Goal: Task Accomplishment & Management: Complete application form

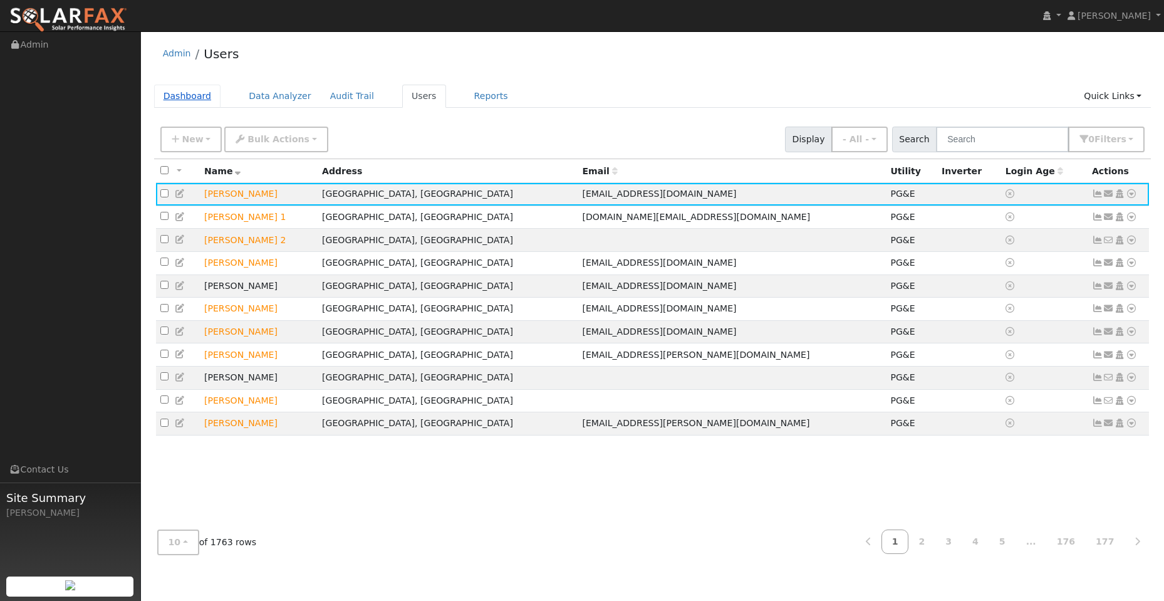
click at [201, 96] on link "Dashboard" at bounding box center [187, 96] width 67 height 23
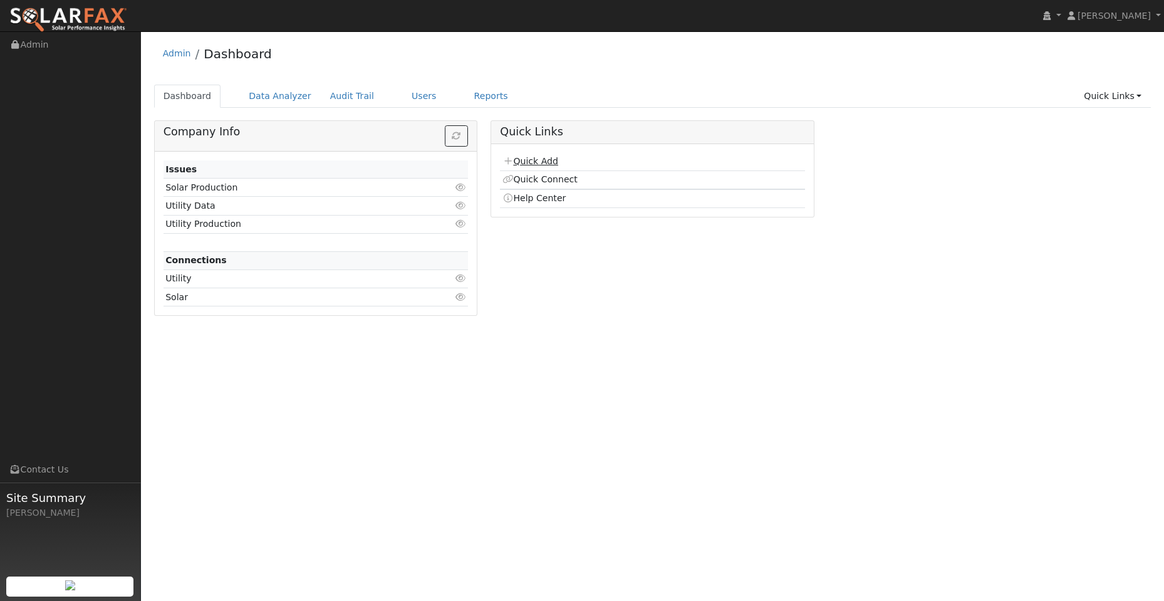
click at [553, 162] on link "Quick Add" at bounding box center [530, 161] width 56 height 10
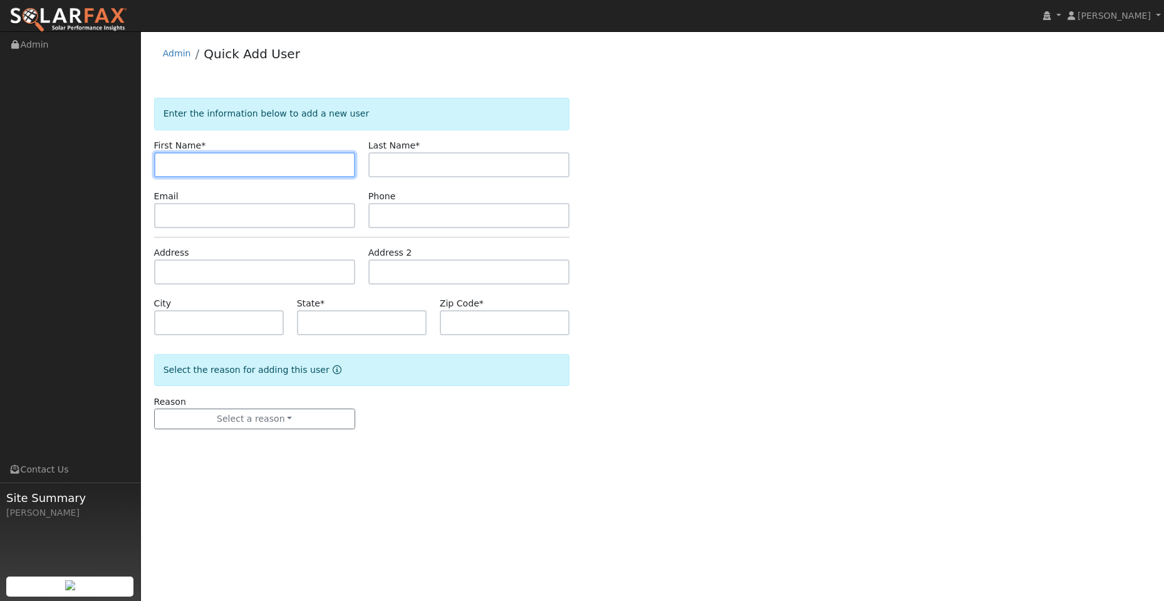
click at [160, 163] on input "text" at bounding box center [254, 164] width 201 height 25
drag, startPoint x: 205, startPoint y: 162, endPoint x: 173, endPoint y: 162, distance: 32.0
click at [200, 162] on input "text" at bounding box center [254, 164] width 201 height 25
paste input "Scott"
click at [170, 167] on input "Scott" at bounding box center [254, 164] width 201 height 25
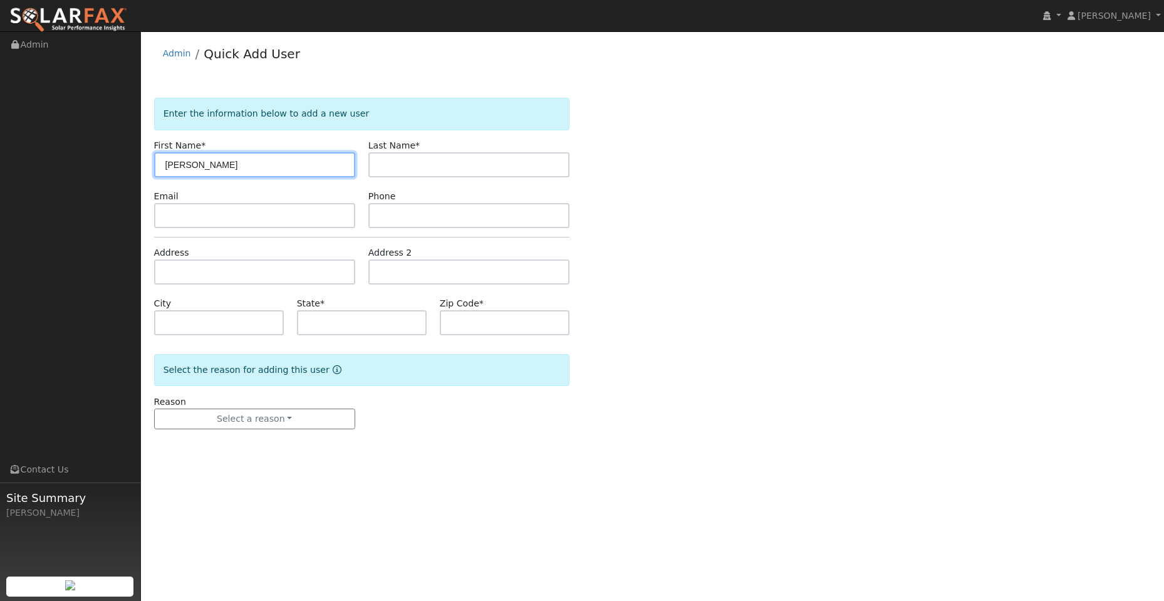
type input "Scott"
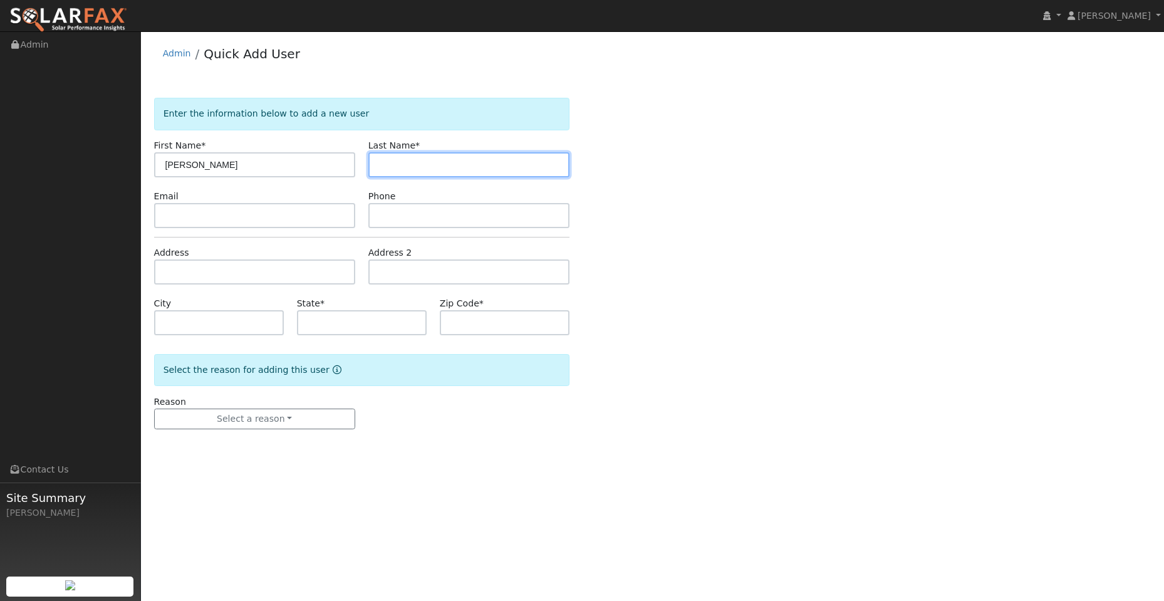
drag, startPoint x: 408, startPoint y: 169, endPoint x: 350, endPoint y: 158, distance: 59.2
click at [408, 168] on input "text" at bounding box center [468, 164] width 201 height 25
click at [160, 229] on form "Enter the information below to add a new user First Name * Scott Last Name * Em…" at bounding box center [361, 276] width 415 height 356
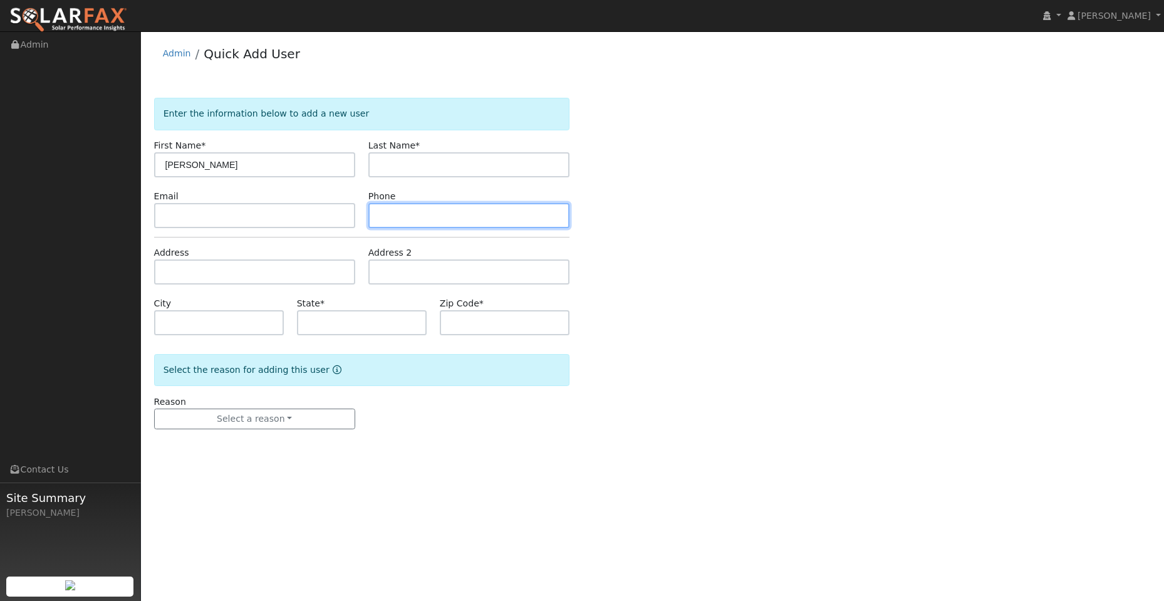
click at [422, 219] on input "text" at bounding box center [468, 215] width 201 height 25
paste input "(510) 735-7671"
click at [383, 218] on input "(510) 735-7671" at bounding box center [468, 215] width 201 height 25
type input "(510) 735-7671"
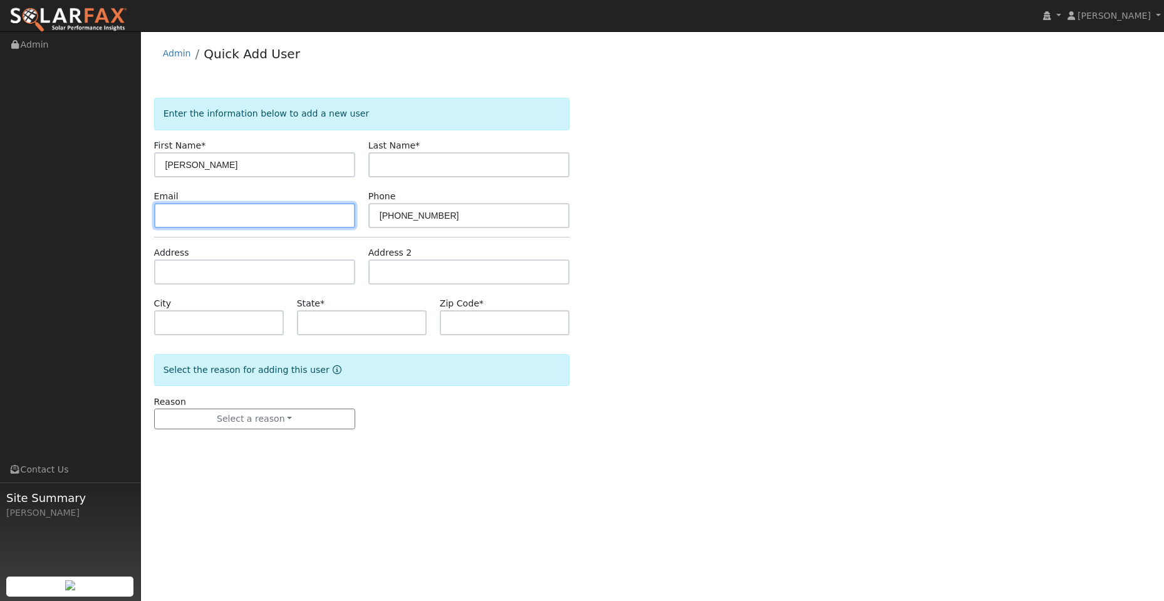
click at [201, 214] on input "text" at bounding box center [254, 215] width 201 height 25
click at [173, 217] on input "text" at bounding box center [254, 215] width 201 height 25
paste input "kidder.scott@gmail.com"
click at [165, 214] on input "kidder.scott@gmail.com" at bounding box center [254, 215] width 201 height 25
type input "kidder.scott@gmail.com"
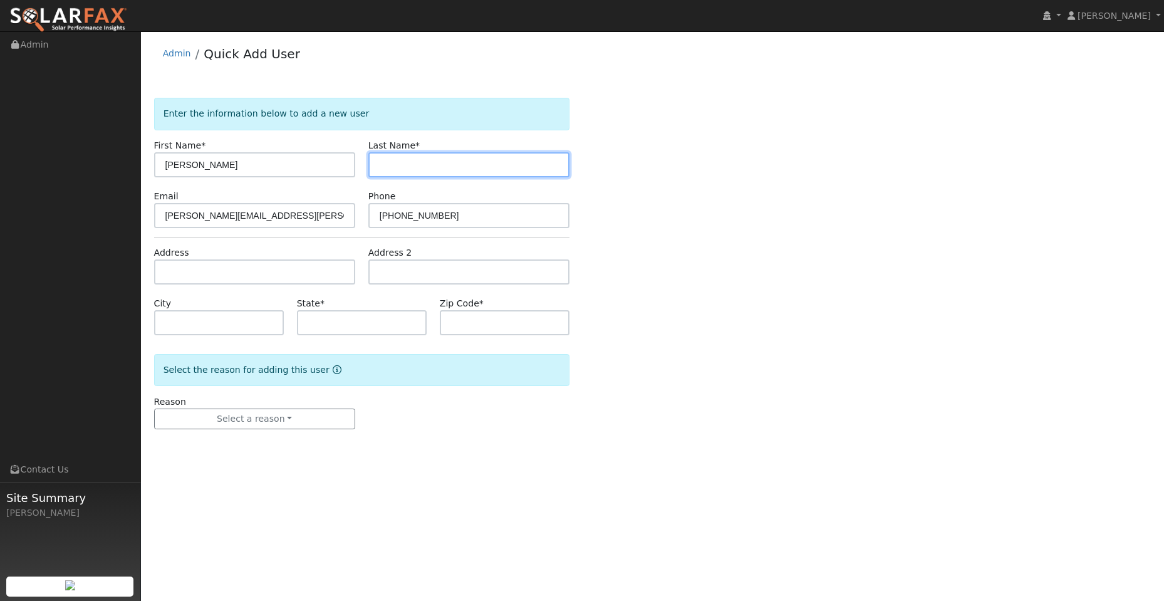
click at [449, 155] on input "text" at bounding box center [468, 164] width 201 height 25
click at [402, 162] on input "text" at bounding box center [468, 164] width 201 height 25
paste input "Kidder"
click at [380, 165] on input "Kidder" at bounding box center [468, 164] width 201 height 25
type input "Kidder"
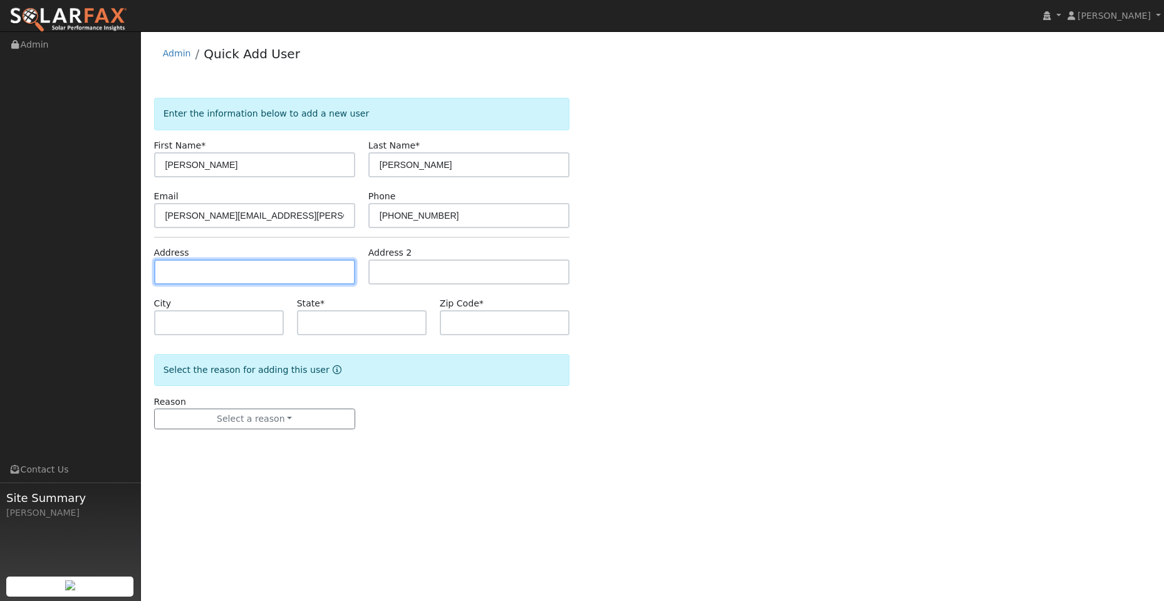
click at [224, 282] on input "text" at bounding box center [254, 271] width 201 height 25
drag, startPoint x: 232, startPoint y: 268, endPoint x: 207, endPoint y: 268, distance: 25.1
click at [231, 268] on input "text" at bounding box center [254, 271] width 201 height 25
paste input "866 Oxford Way"
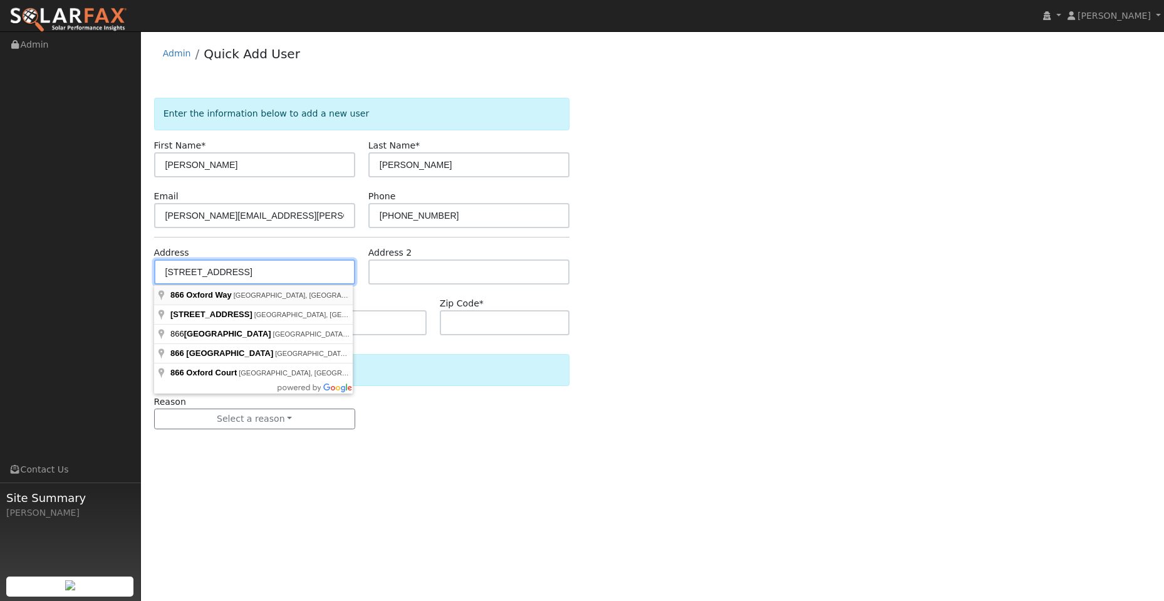
type input "866 Oxford Way"
type input "Benicia"
type input "CA"
type input "94510"
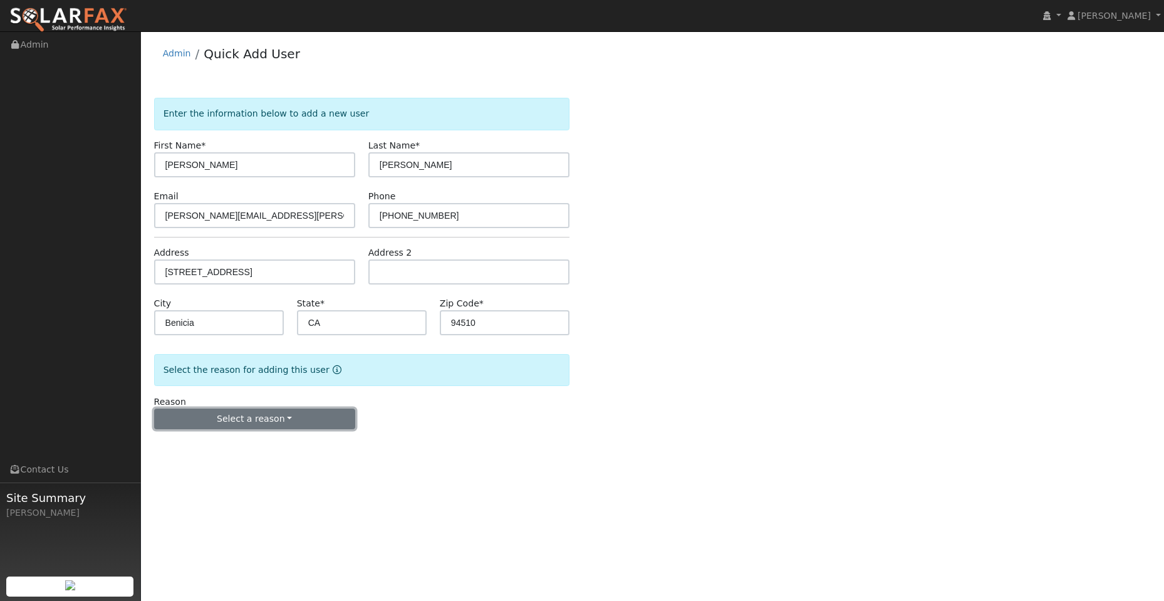
click at [297, 422] on button "Select a reason" at bounding box center [254, 418] width 201 height 21
click at [251, 442] on link "New lead" at bounding box center [224, 445] width 138 height 18
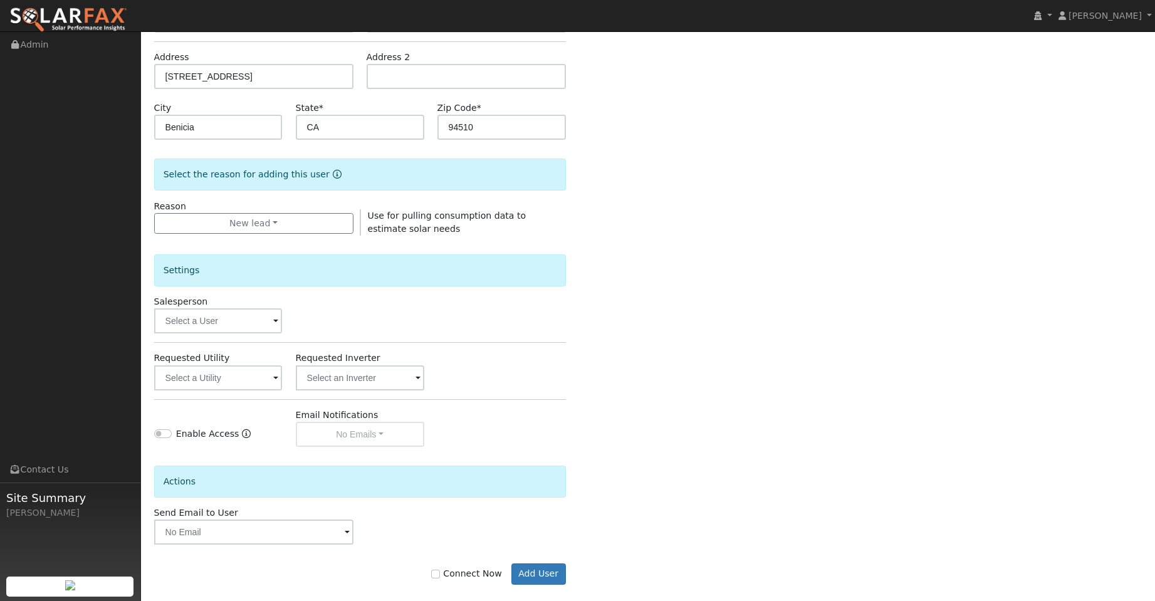
scroll to position [211, 0]
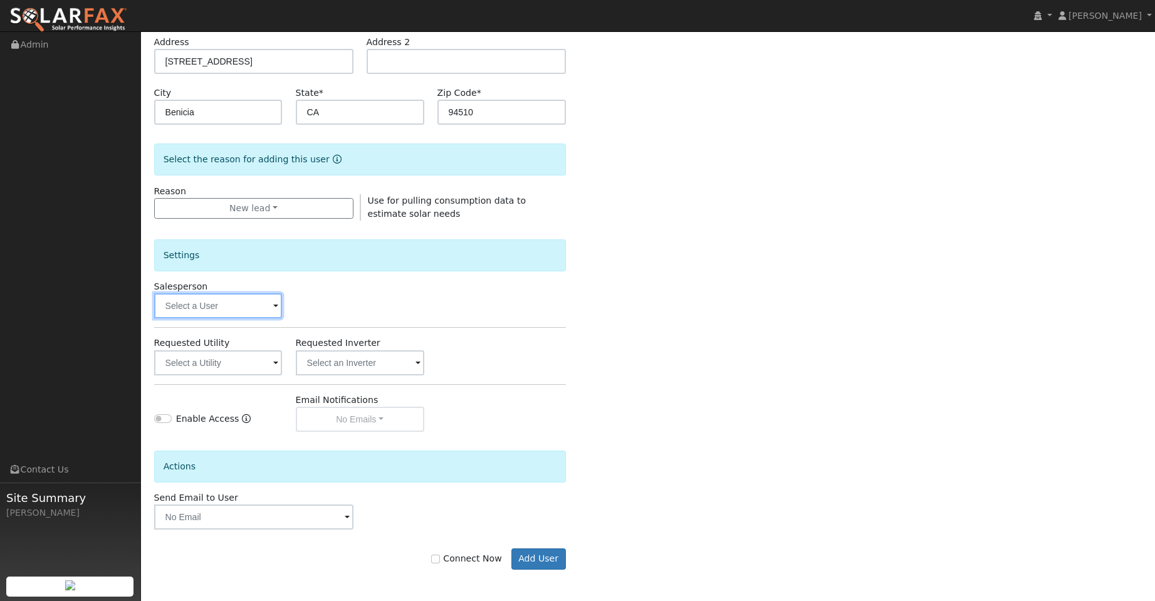
click at [232, 299] on input "text" at bounding box center [218, 305] width 128 height 25
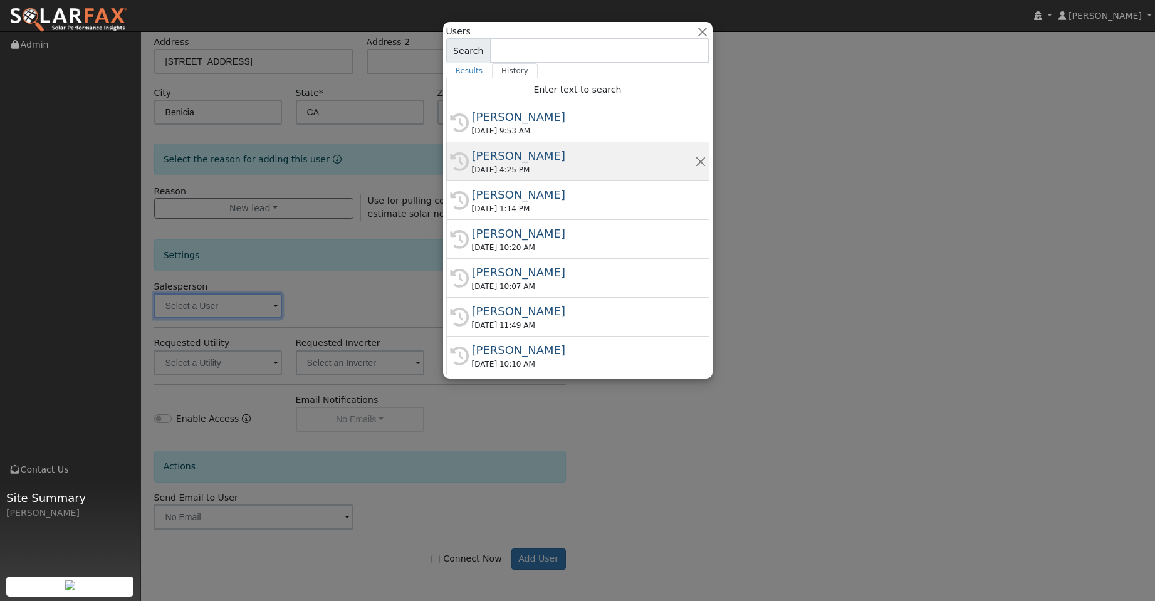
click at [559, 155] on div "Kelsey Commerford" at bounding box center [583, 155] width 223 height 17
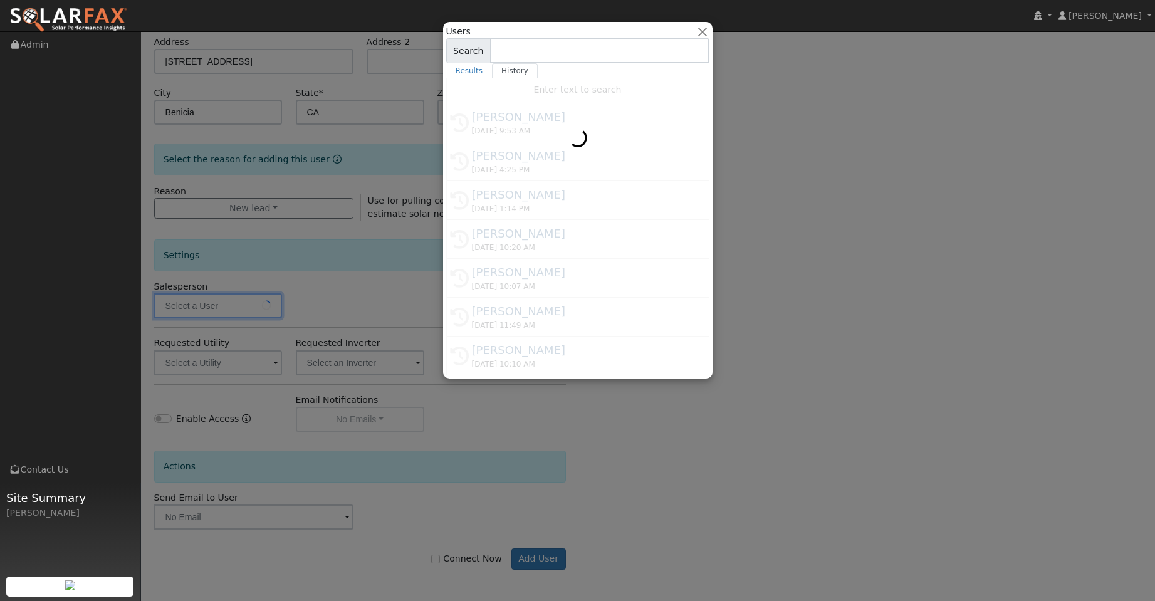
type input "Kelsey Commerford"
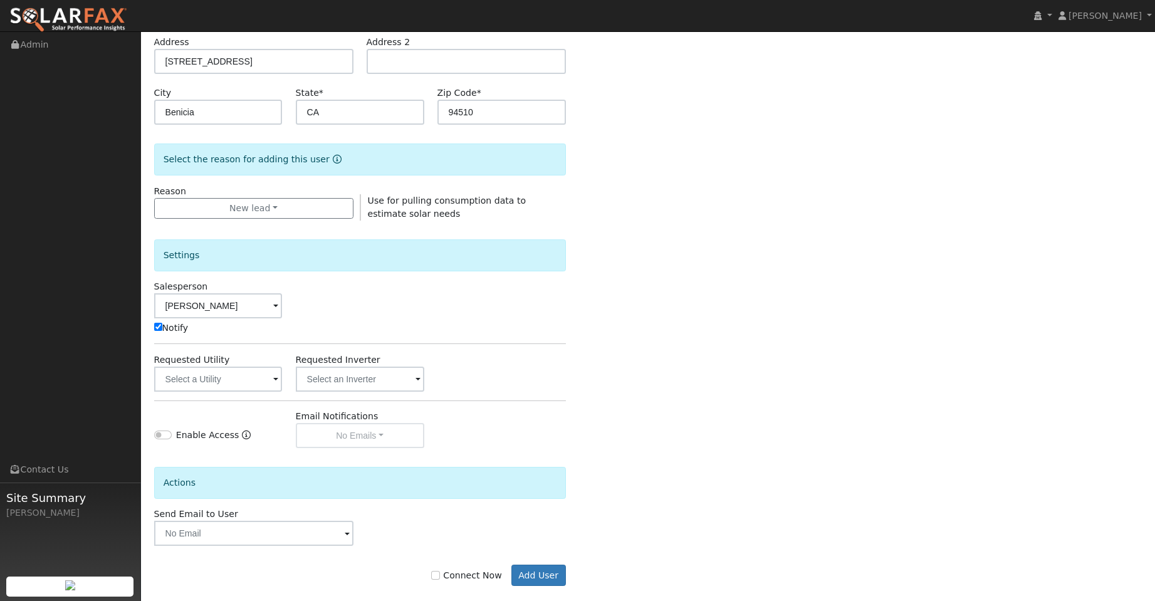
click at [235, 392] on div "Settings Salesperson Kelsey Commerford Notify Requested Utility Requested Inver…" at bounding box center [360, 334] width 412 height 227
click at [241, 382] on input "text" at bounding box center [218, 379] width 128 height 25
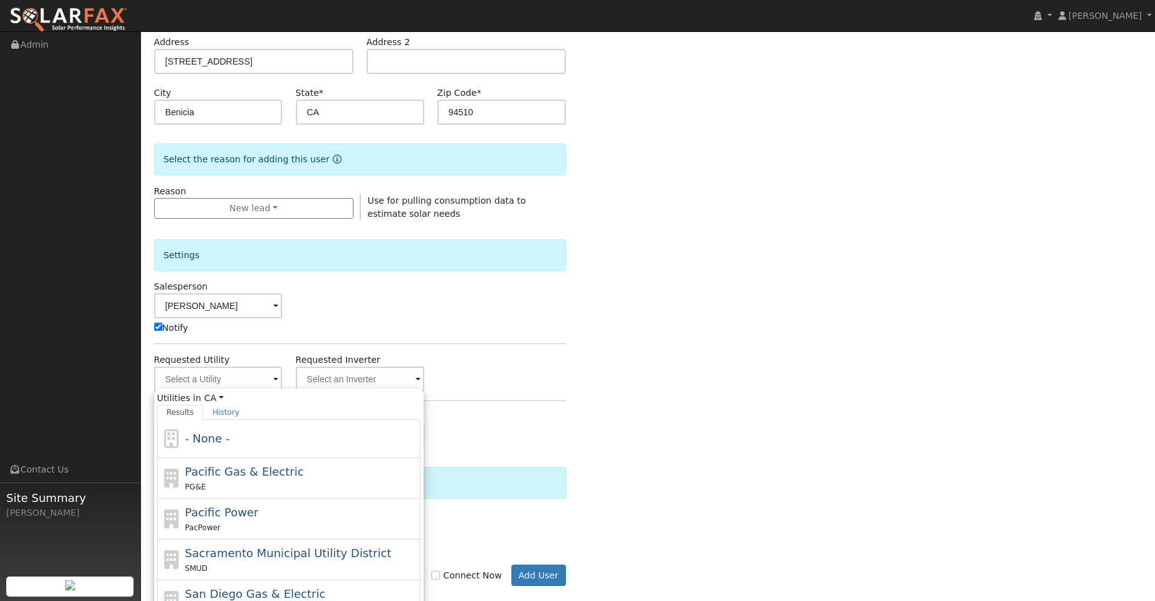
click at [292, 467] on div "Pacific Gas & Electric PG&E" at bounding box center [301, 478] width 232 height 30
type input "Pacific Gas & Electric"
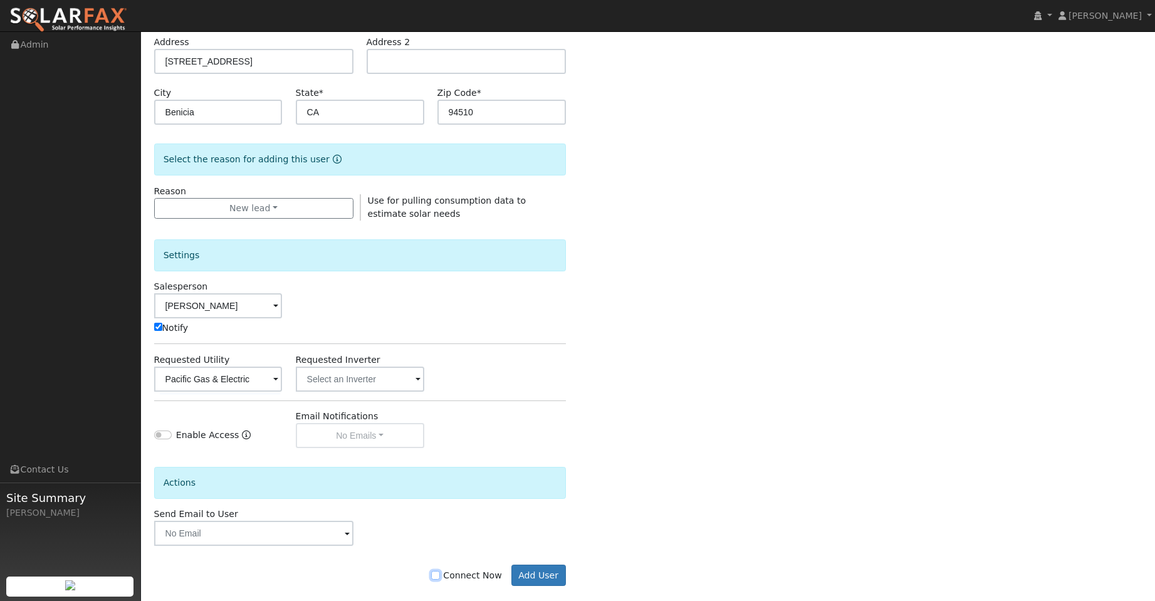
click at [440, 573] on input "Connect Now" at bounding box center [435, 575] width 9 height 9
checkbox input "true"
click at [548, 572] on button "Add User" at bounding box center [538, 574] width 55 height 21
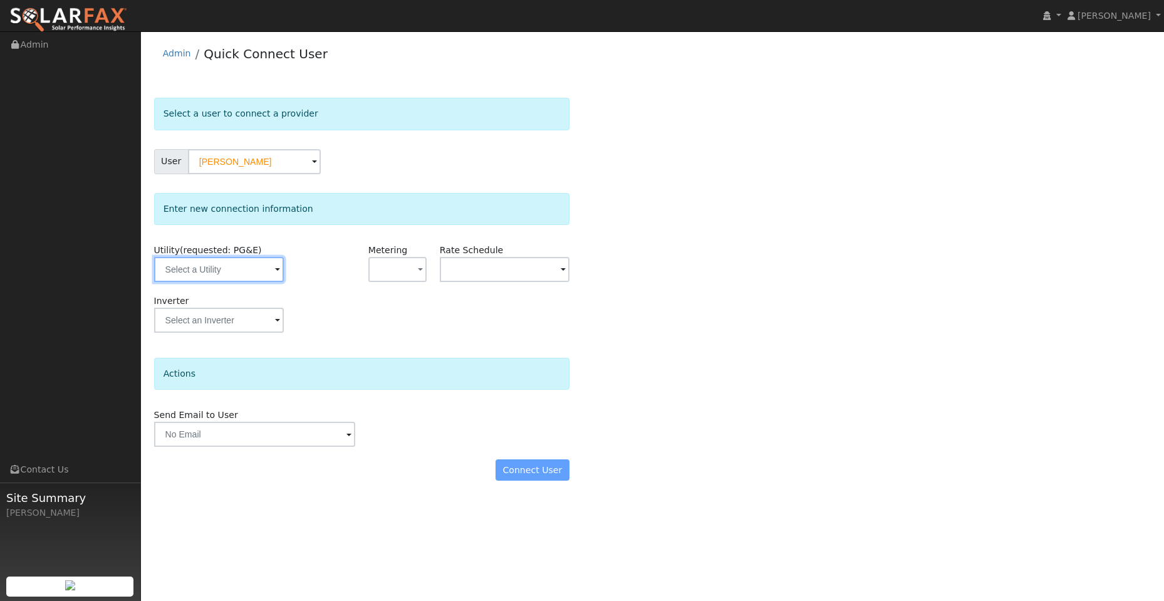
click at [248, 266] on input "text" at bounding box center [219, 269] width 130 height 25
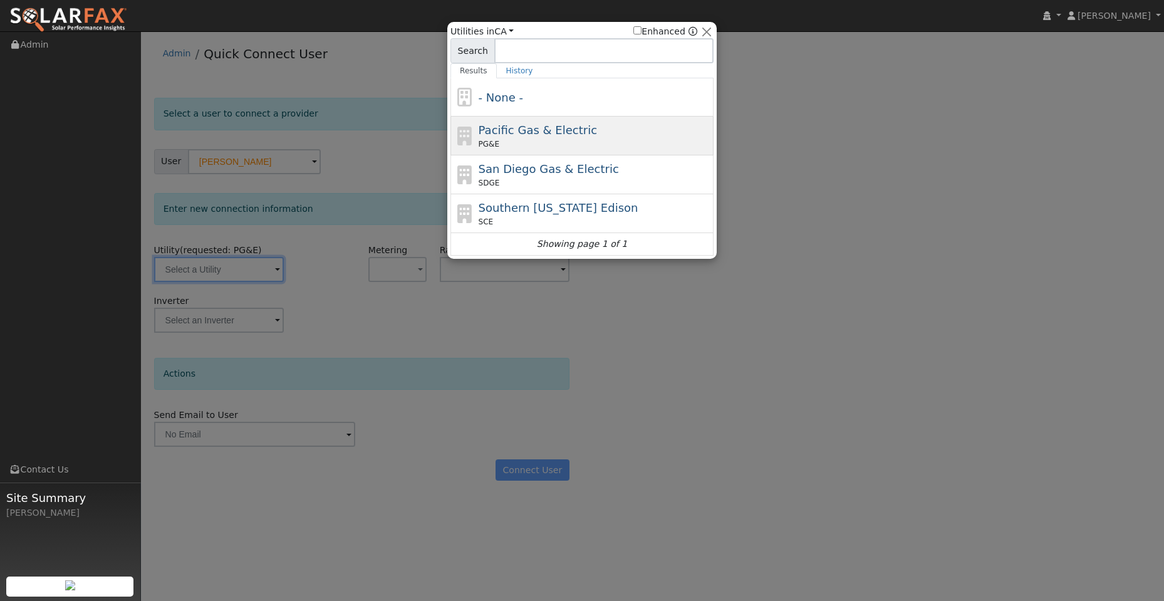
click at [545, 129] on span "Pacific Gas & Electric" at bounding box center [538, 129] width 118 height 13
type input "PG&E"
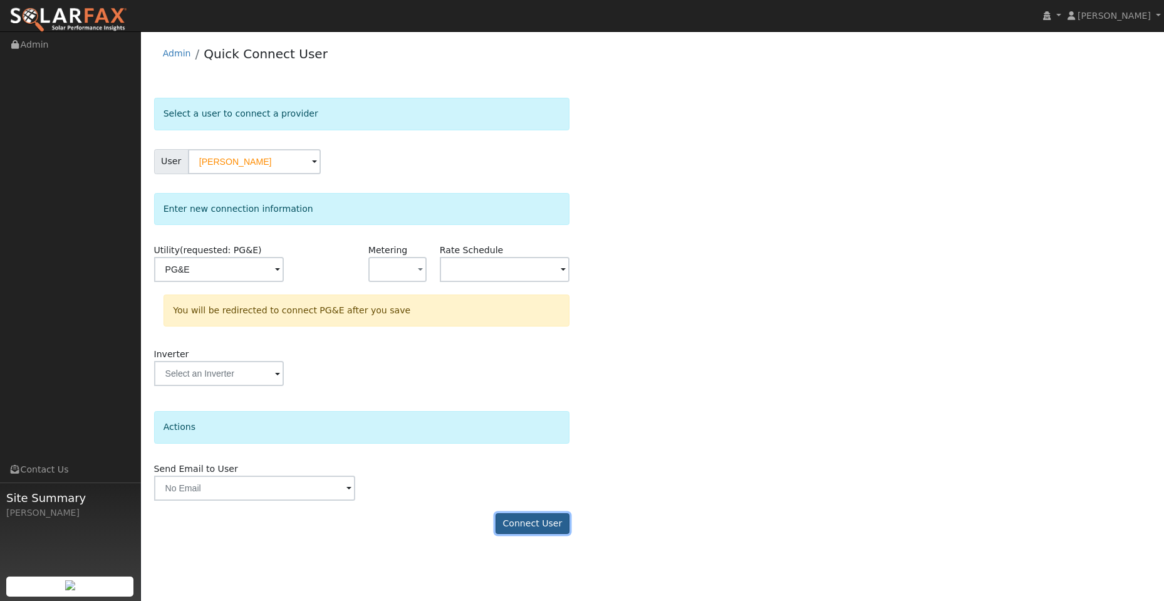
click at [537, 531] on button "Connect User" at bounding box center [533, 523] width 74 height 21
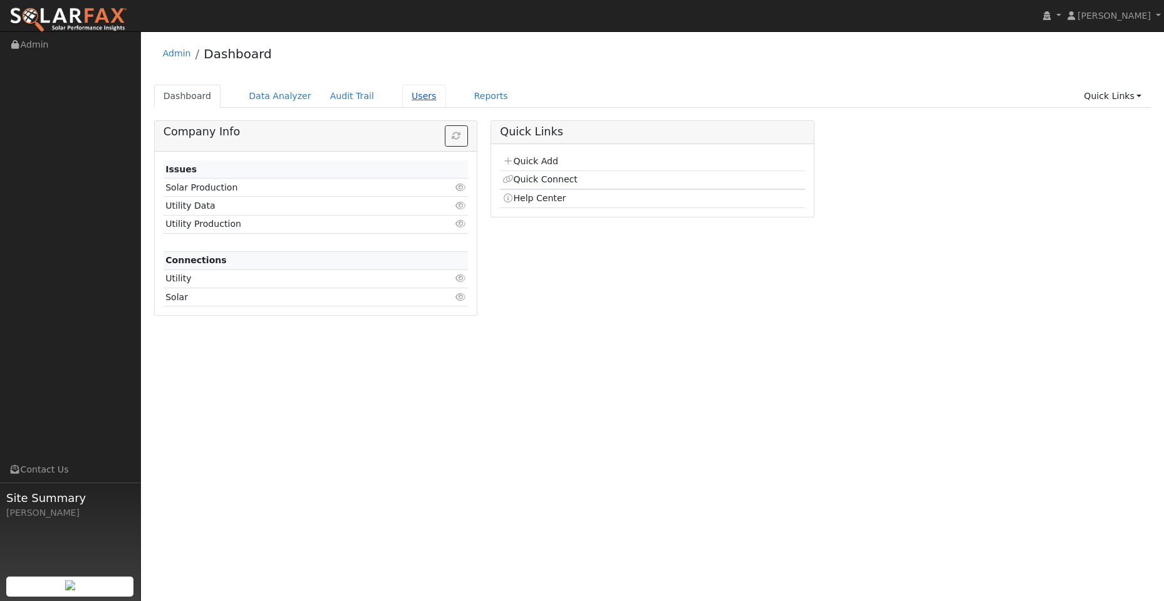
click at [403, 96] on link "Users" at bounding box center [424, 96] width 44 height 23
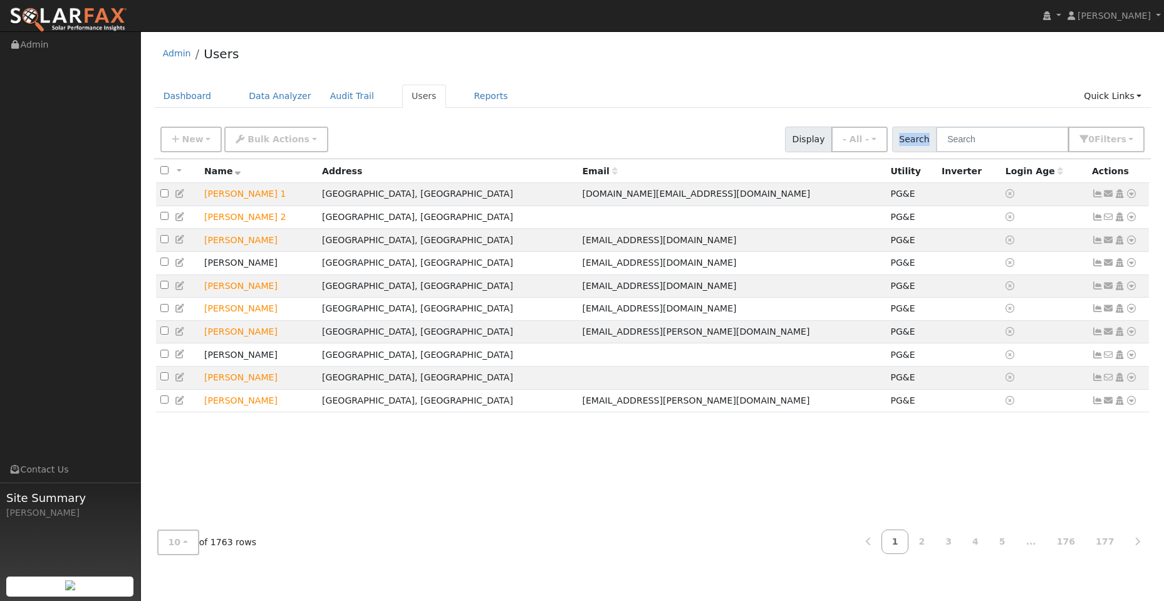
drag, startPoint x: 939, startPoint y: 142, endPoint x: 961, endPoint y: 140, distance: 22.0
click at [955, 140] on div "Search 0 Filter s Role Show - All - Show Leads Admin Billing Admin Account Mana…" at bounding box center [1018, 140] width 253 height 26
paste input "Scott Kidder"
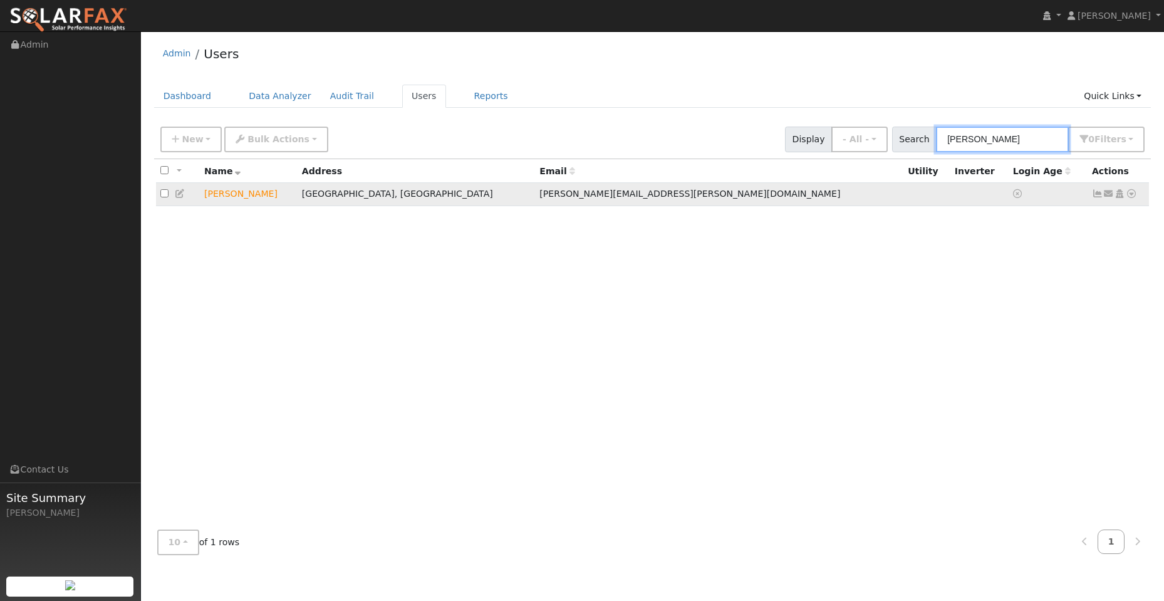
type input "Scott Kidder"
click at [1135, 193] on icon at bounding box center [1131, 193] width 11 height 9
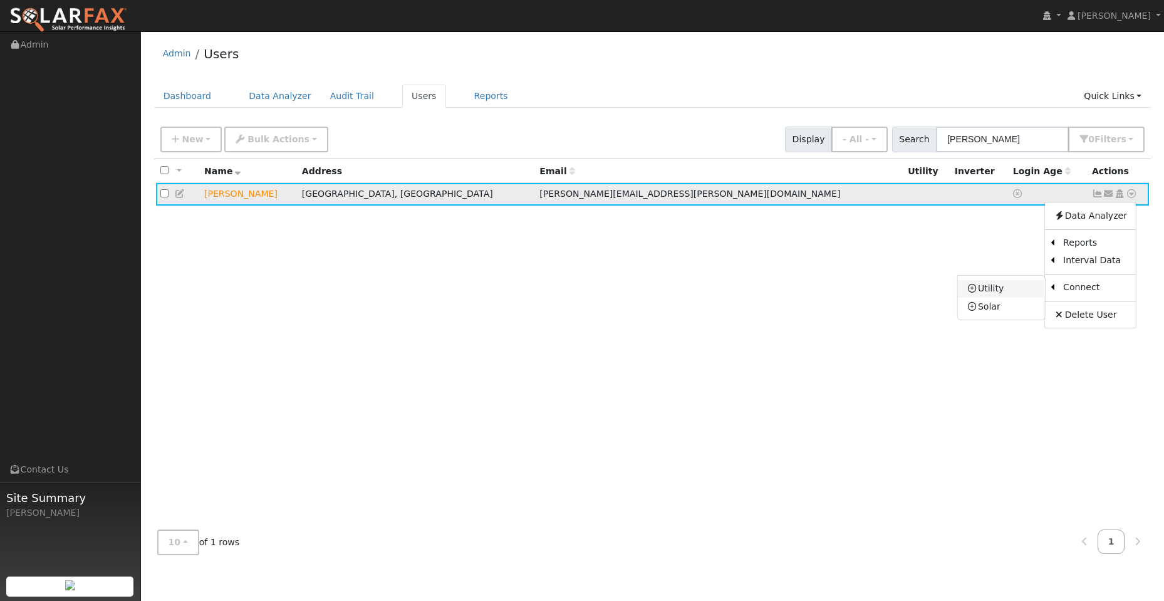
click at [1030, 288] on link "Utility" at bounding box center [1001, 289] width 87 height 18
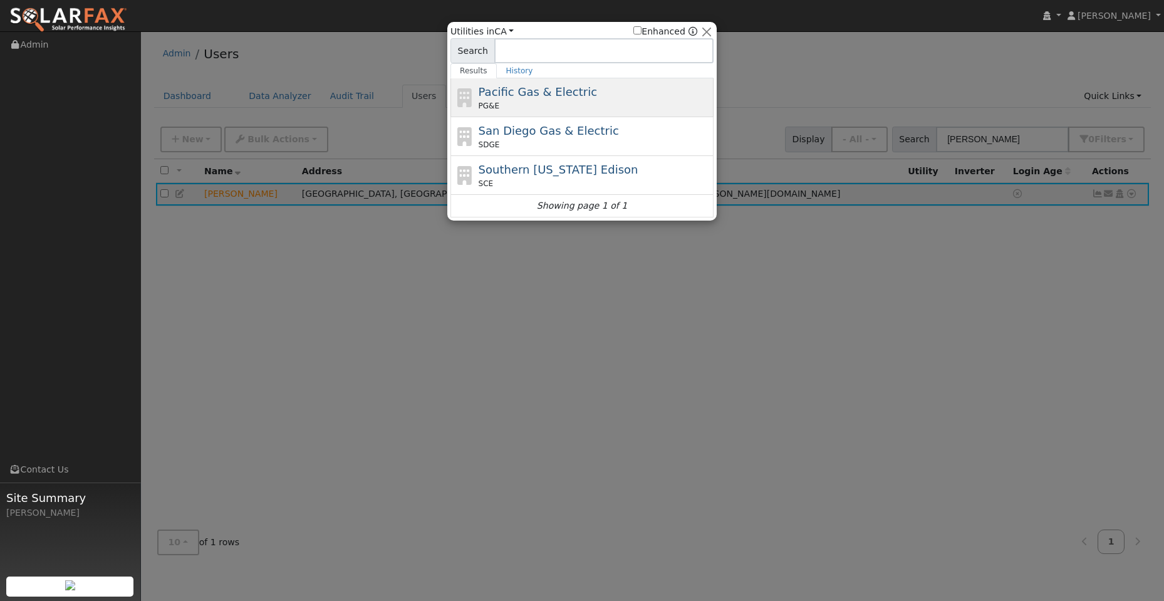
click at [522, 103] on div "PG&E" at bounding box center [595, 105] width 232 height 11
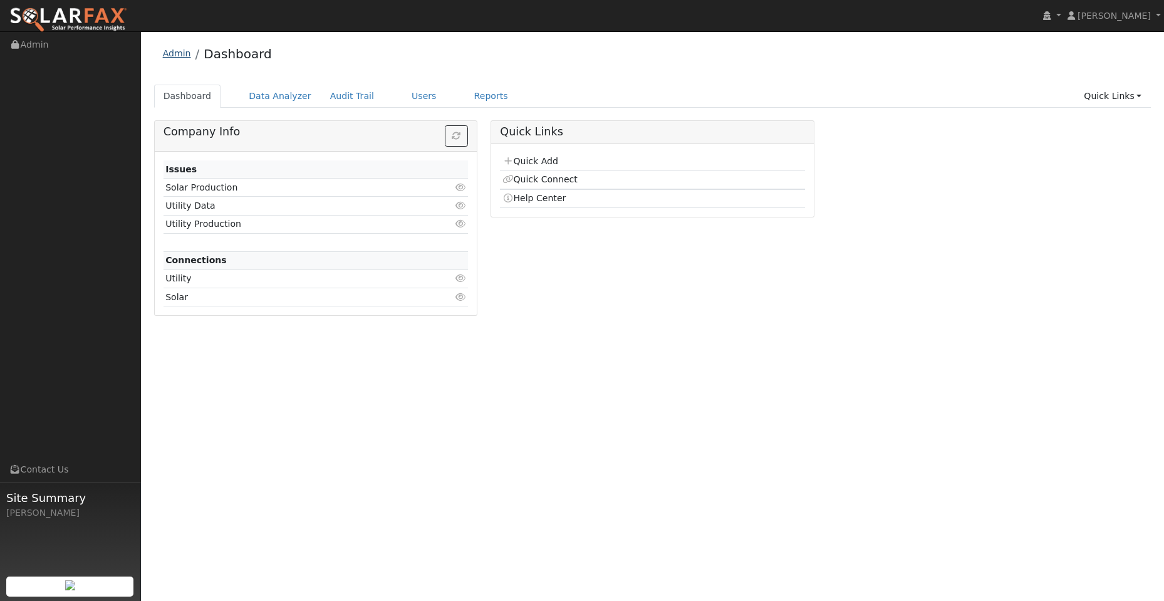
click at [180, 55] on link "Admin" at bounding box center [177, 53] width 28 height 10
click at [41, 48] on link "Admin" at bounding box center [70, 45] width 141 height 26
click at [402, 99] on link "Users" at bounding box center [424, 96] width 44 height 23
